Goal: Information Seeking & Learning: Learn about a topic

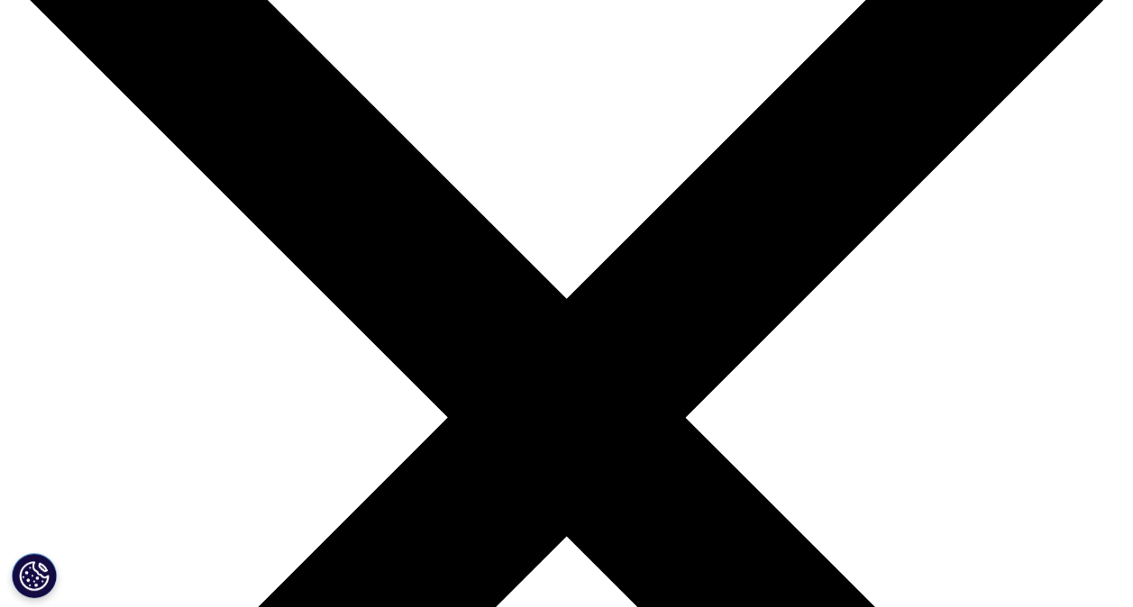
scroll to position [162, 0]
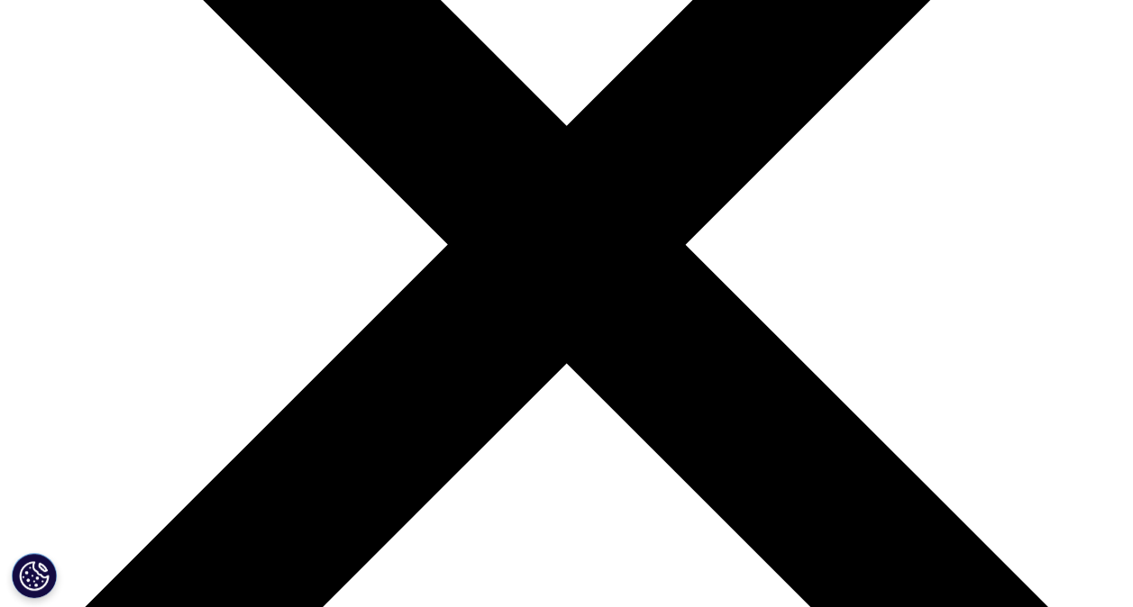
scroll to position [340, 0]
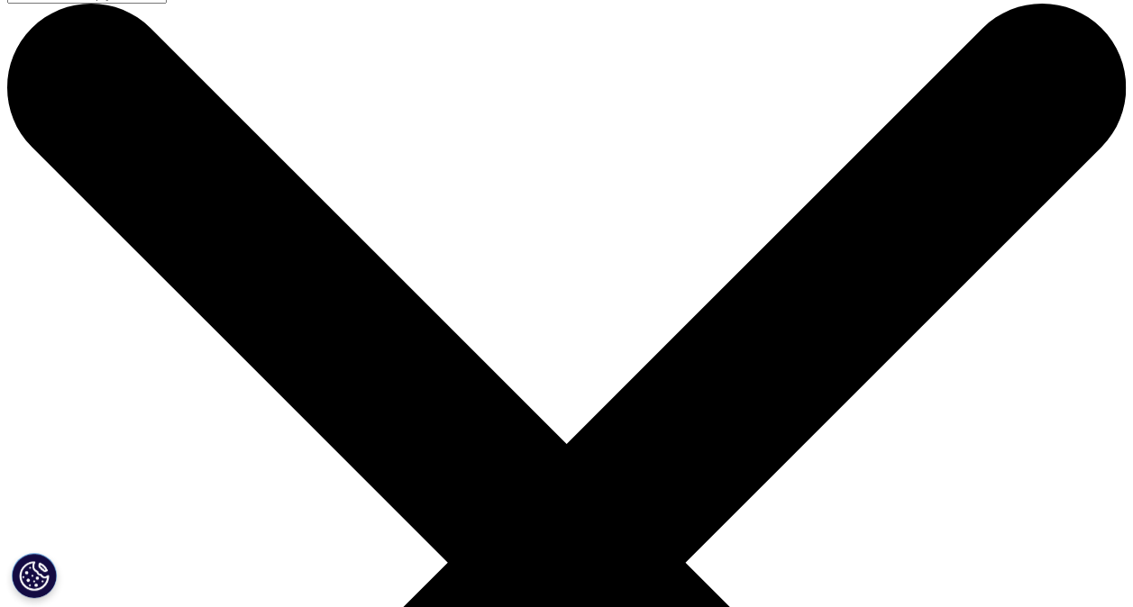
scroll to position [22, 0]
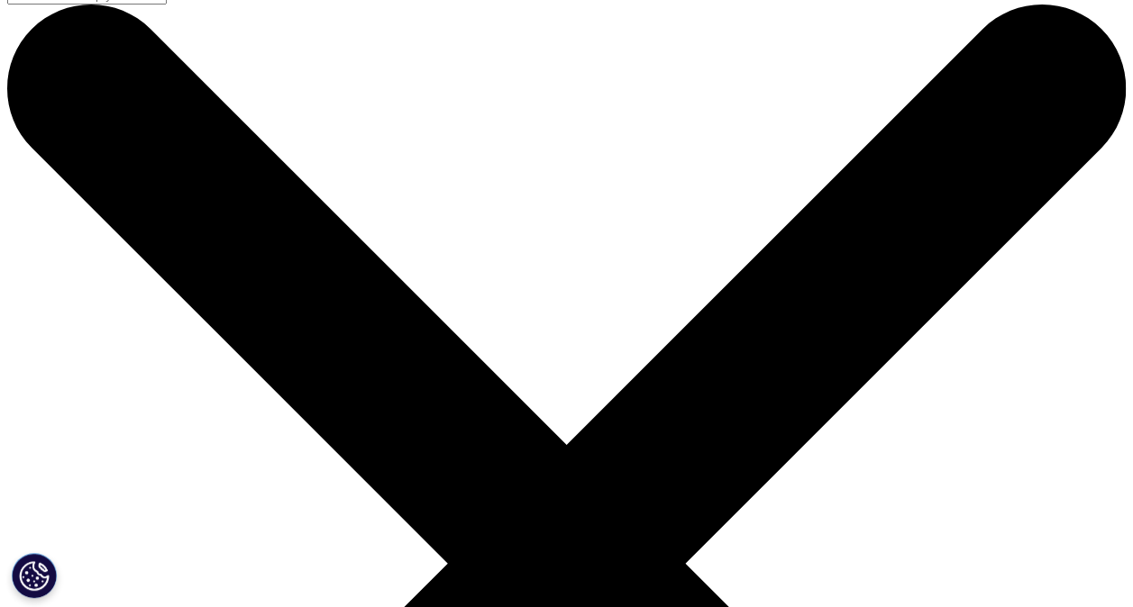
drag, startPoint x: 287, startPoint y: 220, endPoint x: 546, endPoint y: 297, distance: 270.6
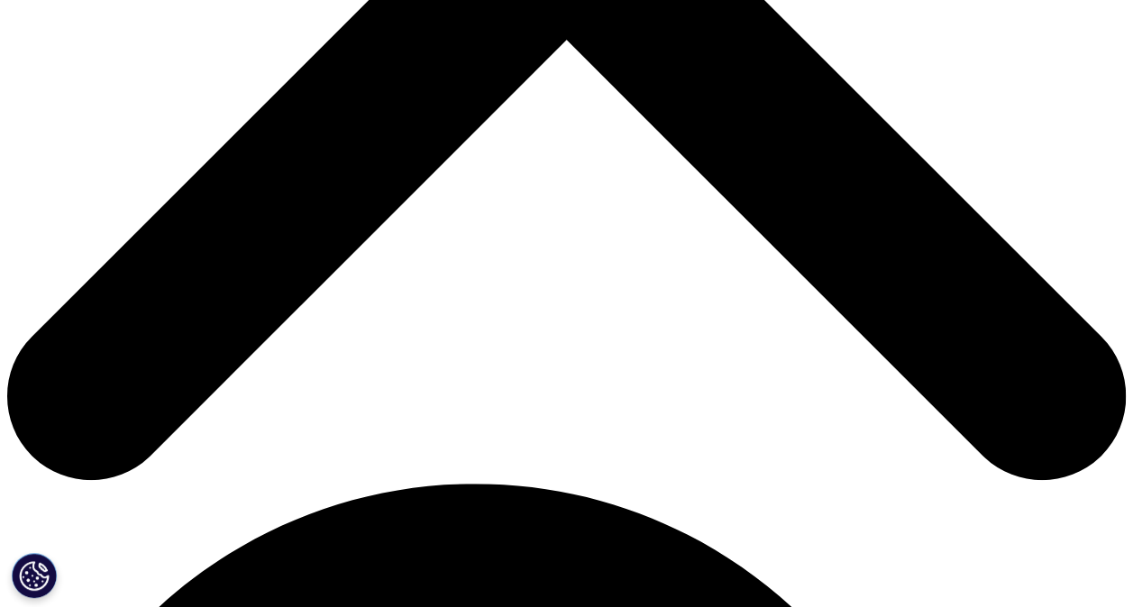
scroll to position [665, 0]
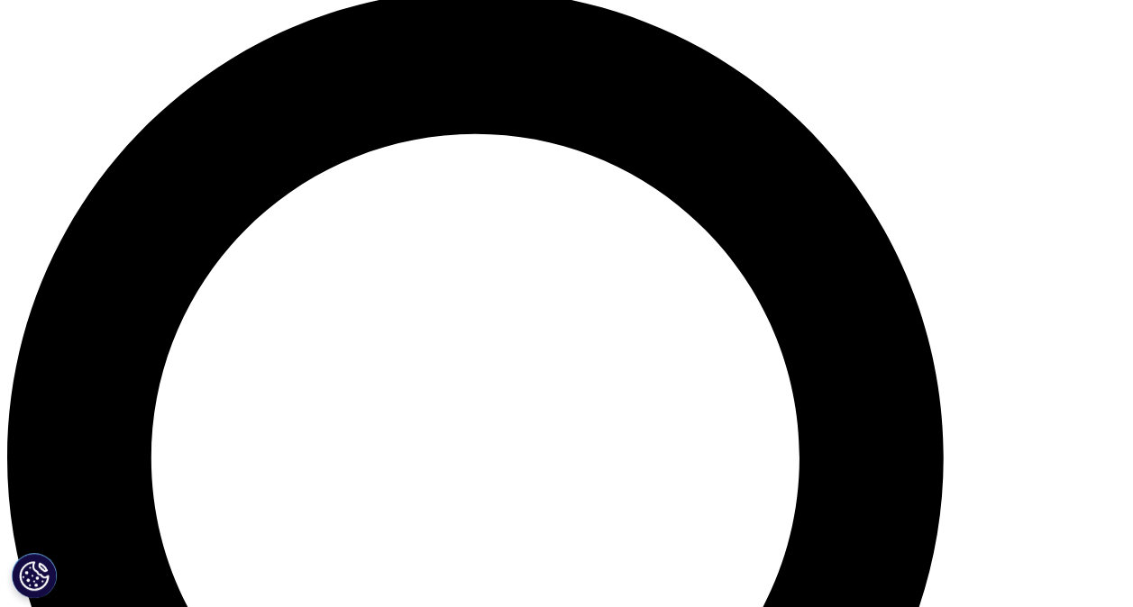
scroll to position [1159, 0]
